Goal: Information Seeking & Learning: Learn about a topic

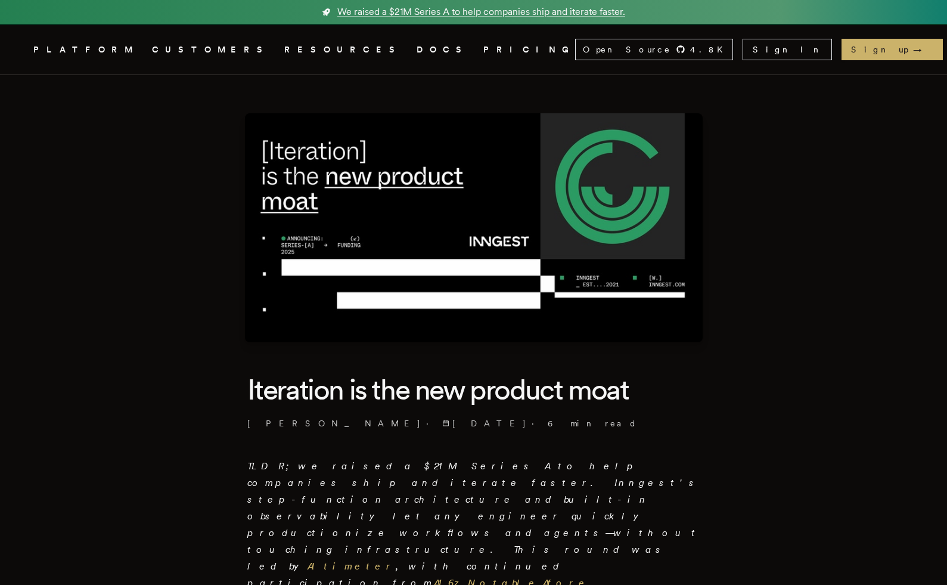
click at [550, 416] on header "Iteration is the new product moat [PERSON_NAME] · [DATE] · 6 min read" at bounding box center [473, 400] width 453 height 58
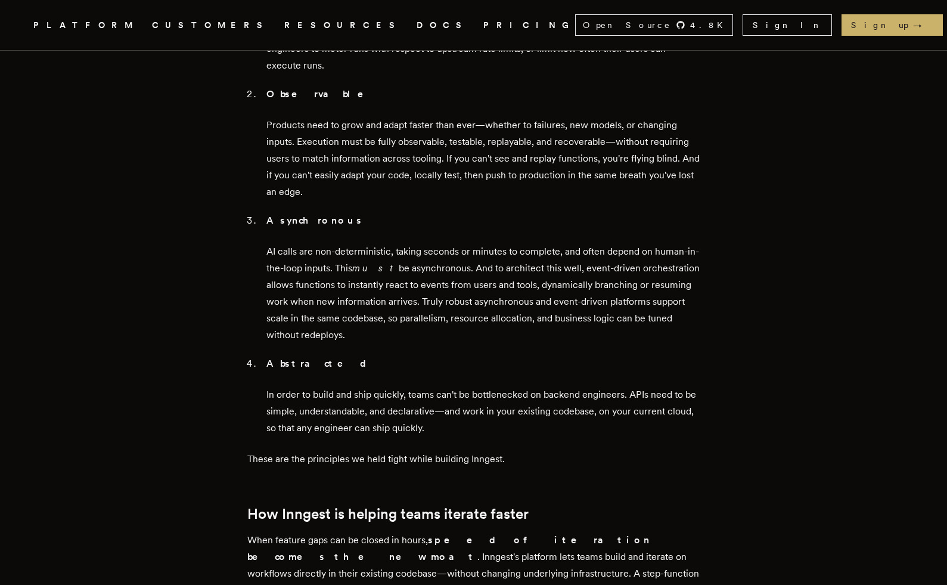
scroll to position [1546, 0]
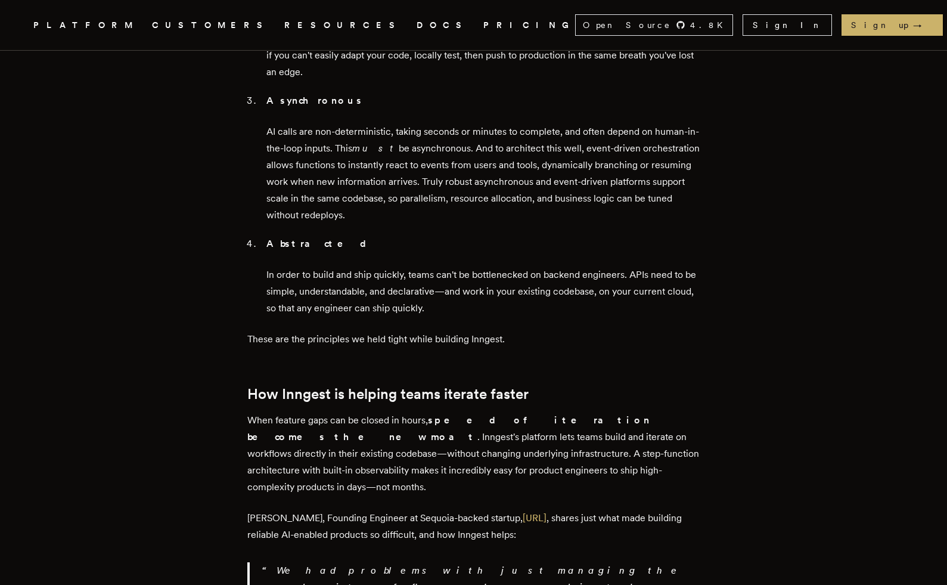
click at [188, 293] on article "Iteration is the new product moat [PERSON_NAME] · [DATE] · 6 min read TLDR; we …" at bounding box center [473, 8] width 851 height 2958
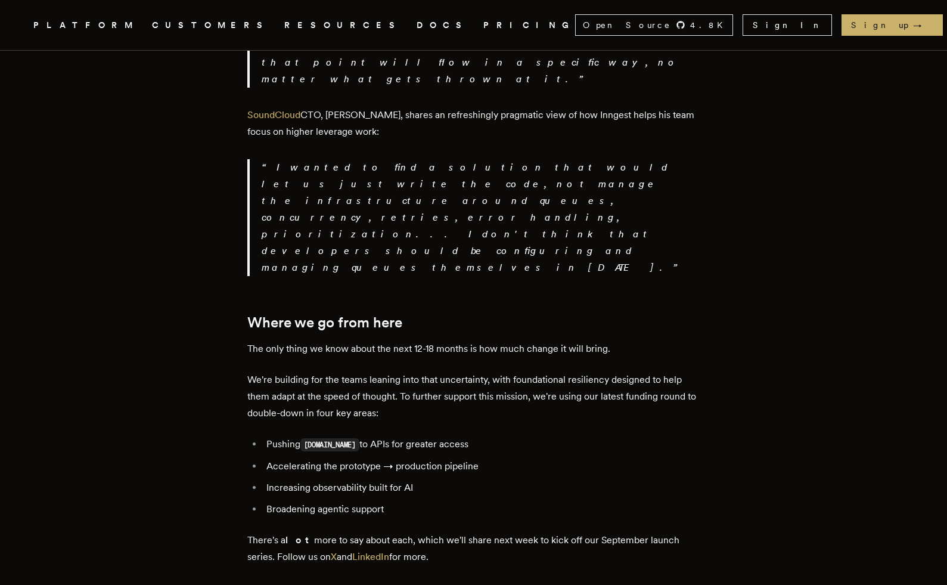
scroll to position [2565, 0]
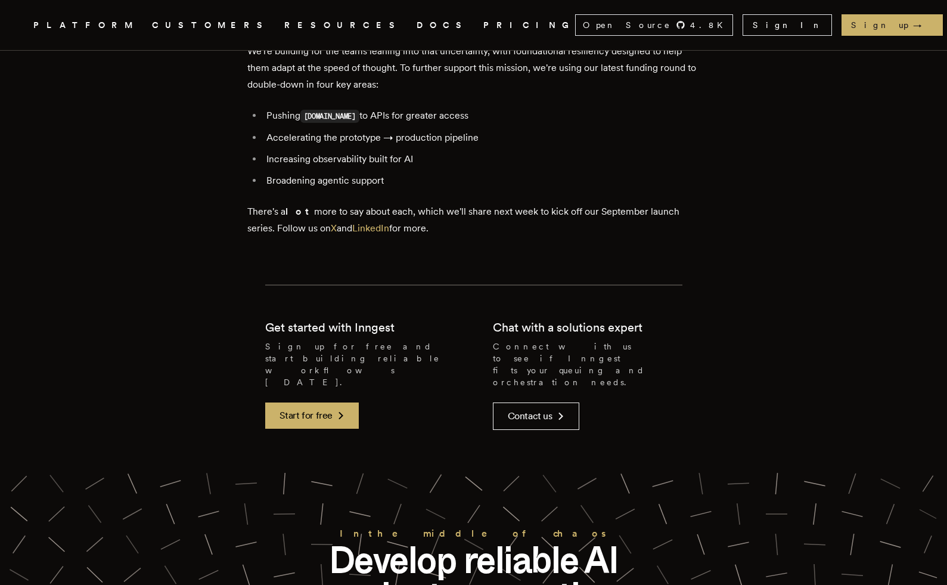
click at [357, 23] on icon "Global" at bounding box center [394, 69] width 74 height 99
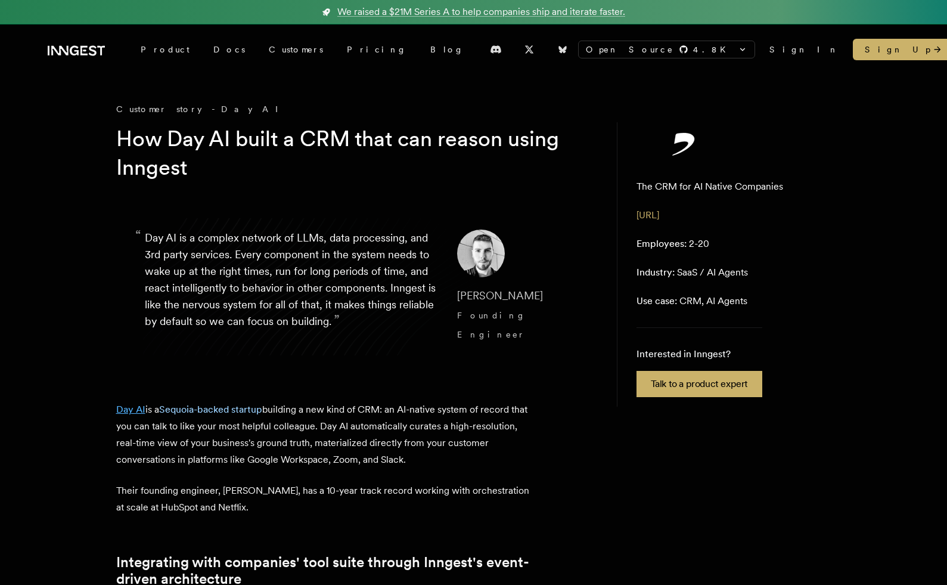
click at [136, 403] on link "Day AI" at bounding box center [130, 408] width 29 height 11
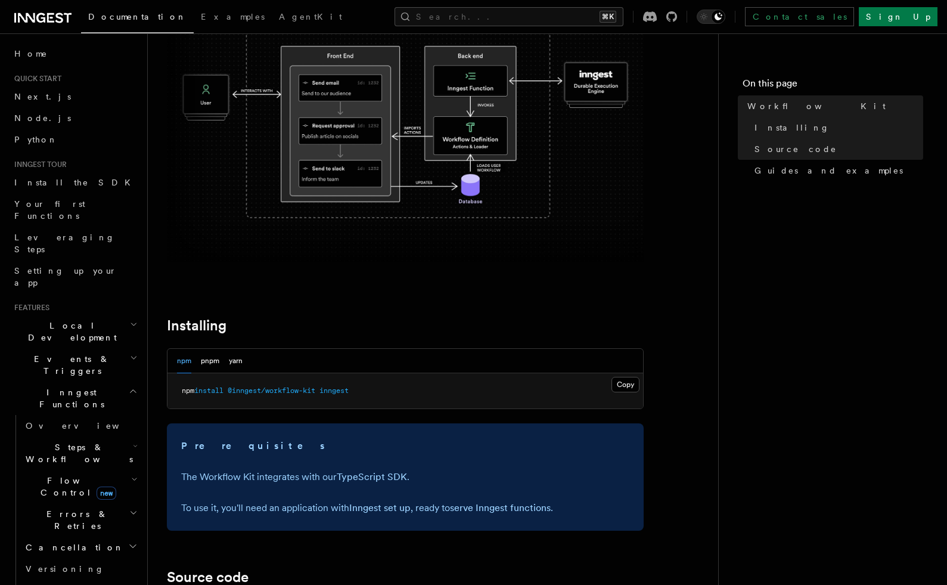
scroll to position [265, 0]
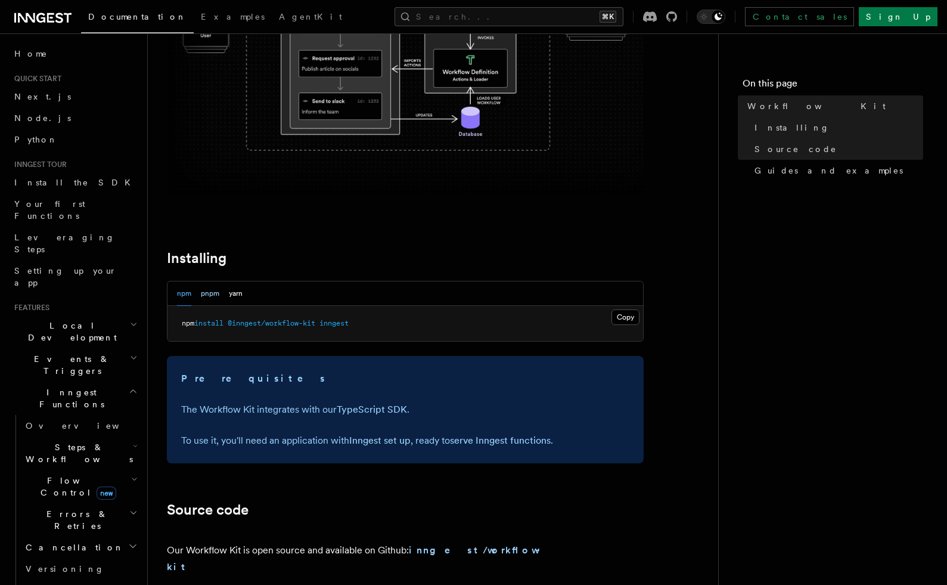
click at [208, 297] on button "pnpm" at bounding box center [210, 293] width 18 height 24
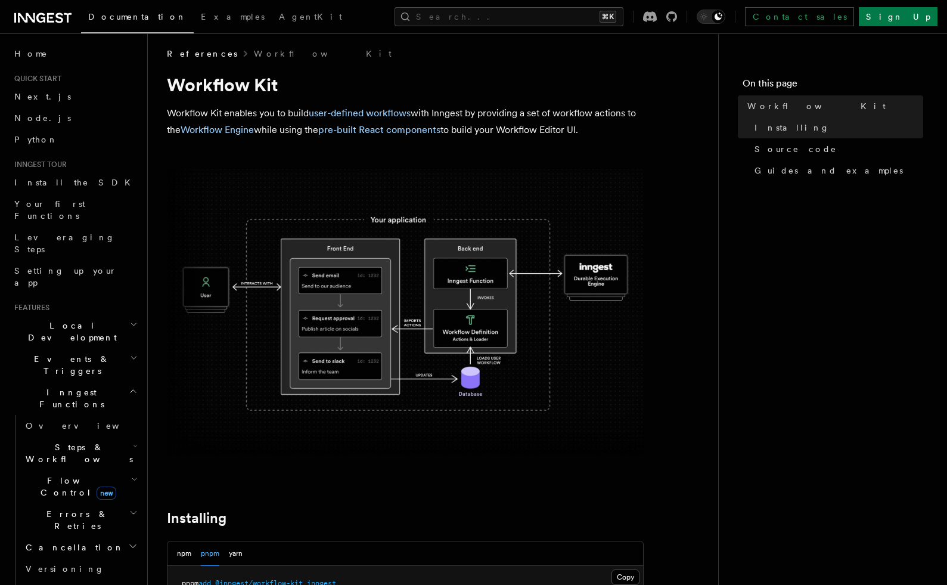
scroll to position [0, 0]
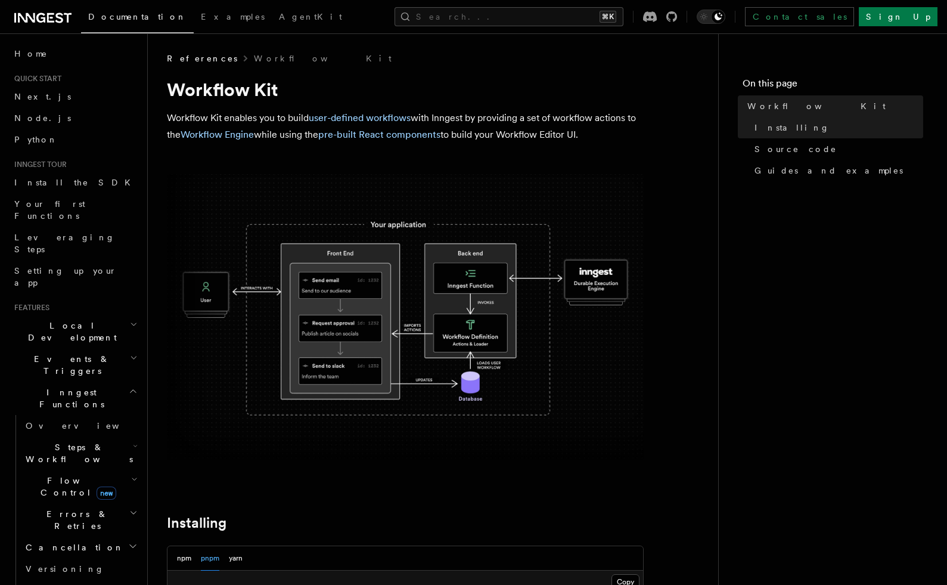
click at [383, 119] on link "user-defined workflows" at bounding box center [360, 117] width 102 height 11
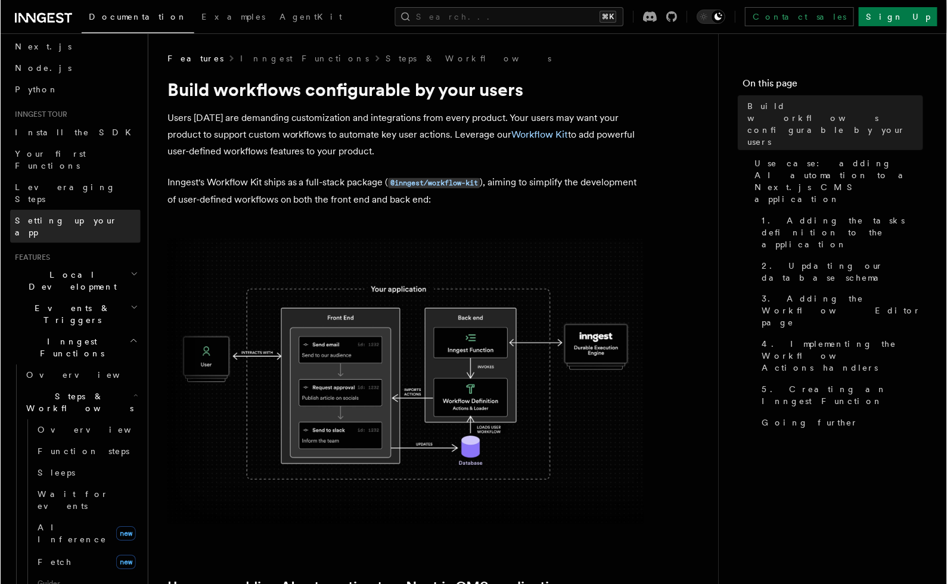
scroll to position [97, 0]
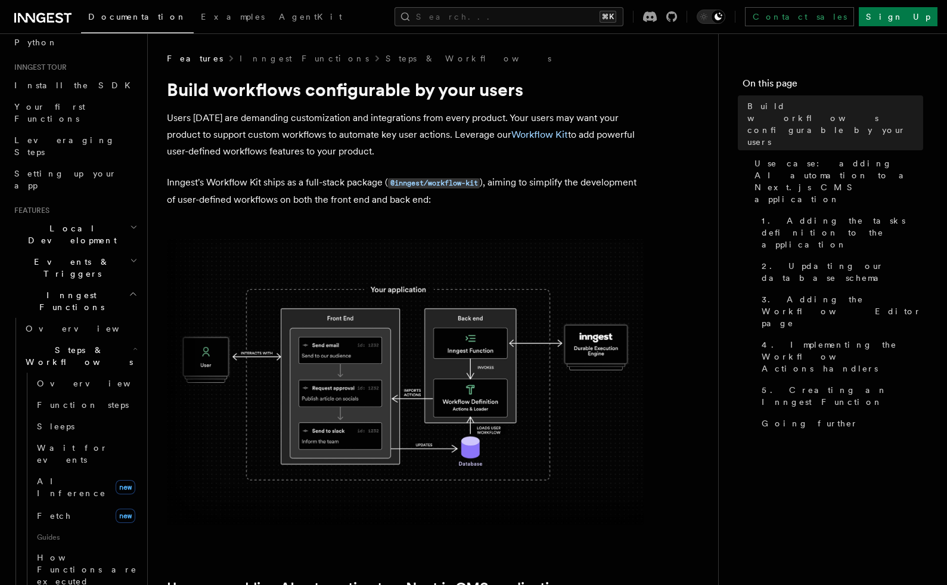
click at [355, 131] on p "Users today are demanding customization and integrations from every product. Yo…" at bounding box center [405, 135] width 477 height 50
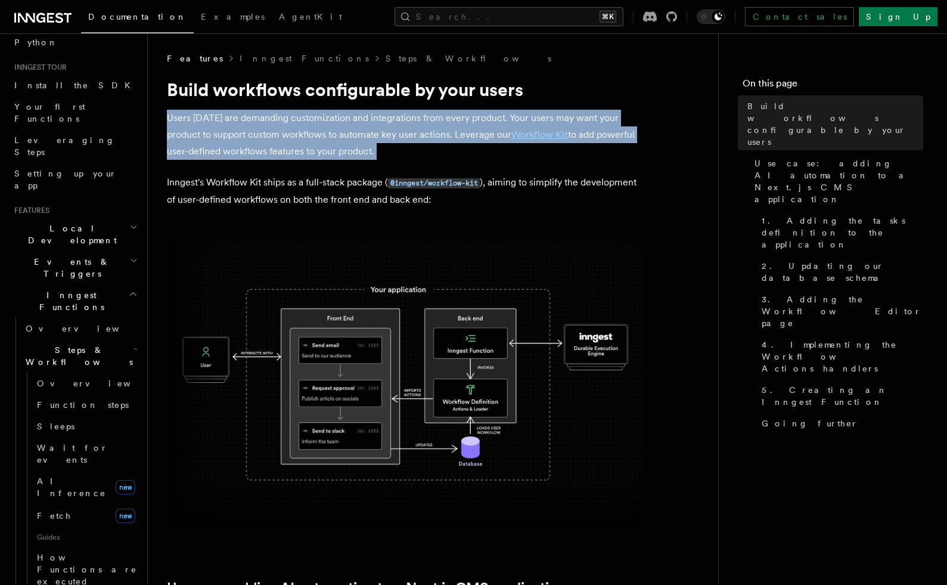
click at [355, 131] on p "Users today are demanding customization and integrations from every product. Yo…" at bounding box center [405, 135] width 477 height 50
click at [428, 145] on p "Users today are demanding customization and integrations from every product. Yo…" at bounding box center [405, 135] width 477 height 50
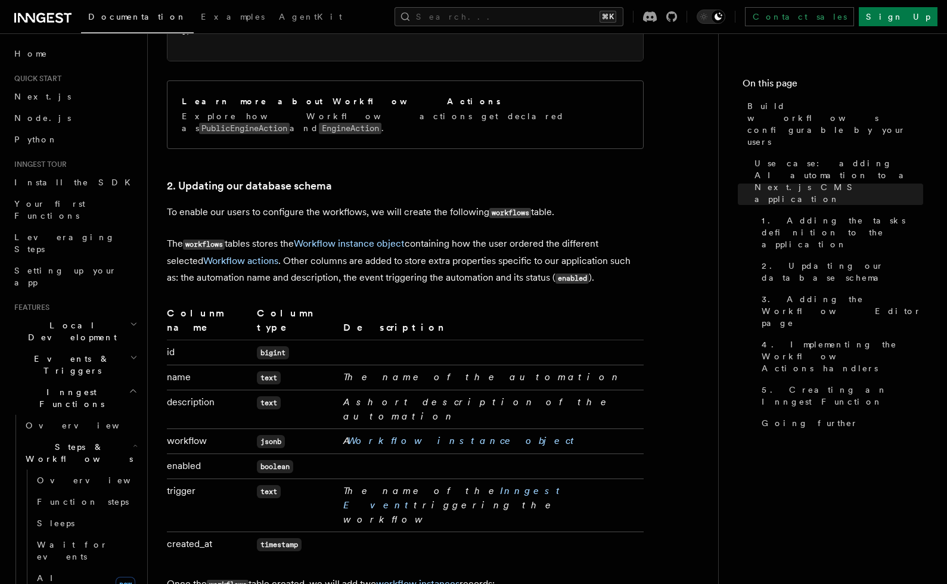
scroll to position [1805, 0]
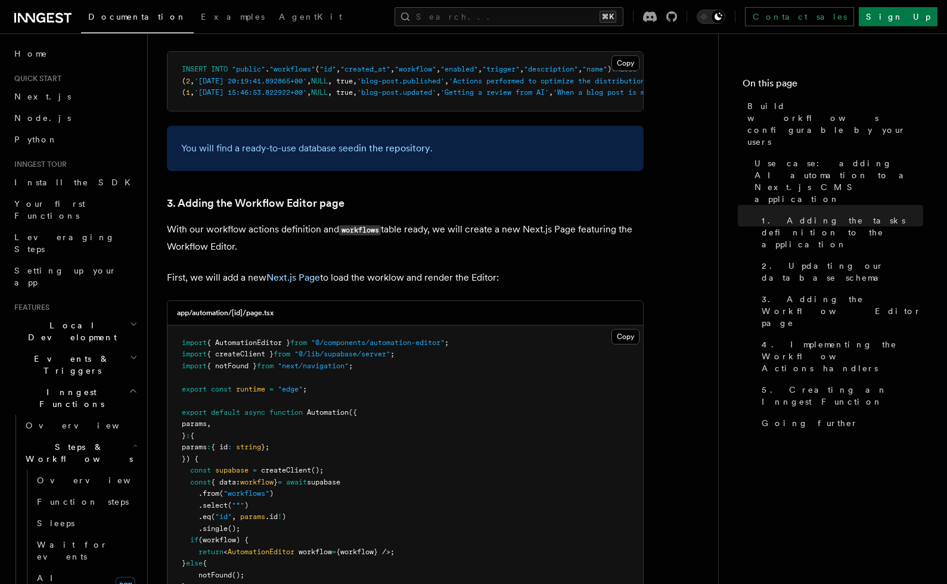
scroll to position [2570, 0]
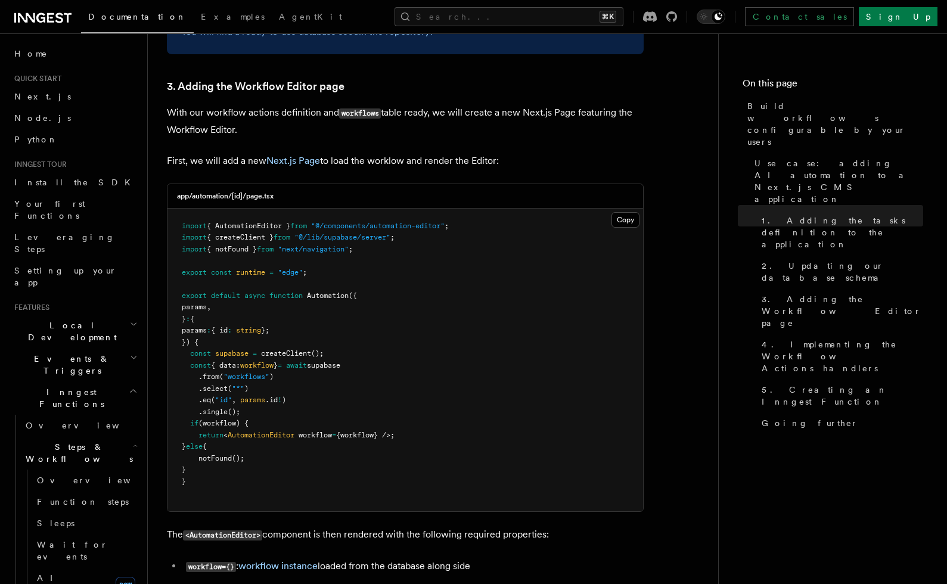
click at [355, 356] on article "Features Inngest Functions Steps & Workflows Build workflows configurable by yo…" at bounding box center [433, 491] width 532 height 6019
click at [411, 526] on p "The <AutomationEditor> component is then rendered with the following required p…" at bounding box center [405, 534] width 477 height 17
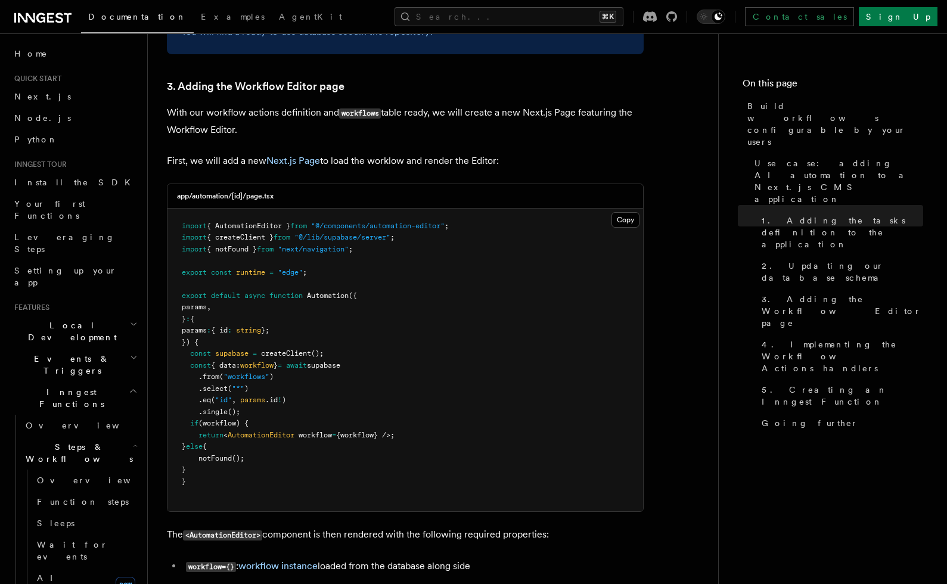
click at [415, 357] on article "Features Inngest Functions Steps & Workflows Build workflows configurable by yo…" at bounding box center [433, 491] width 532 height 6019
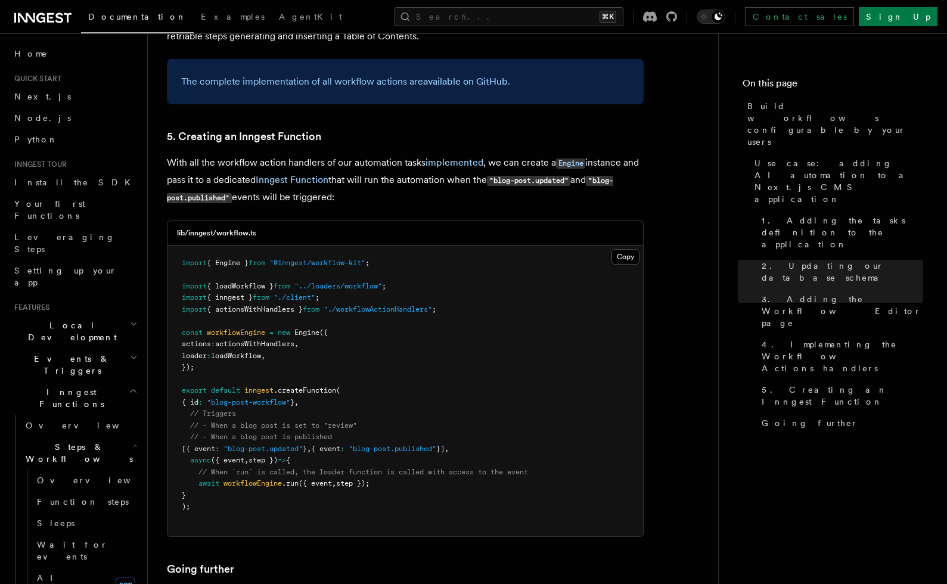
scroll to position [5283, 0]
